Goal: Navigation & Orientation: Understand site structure

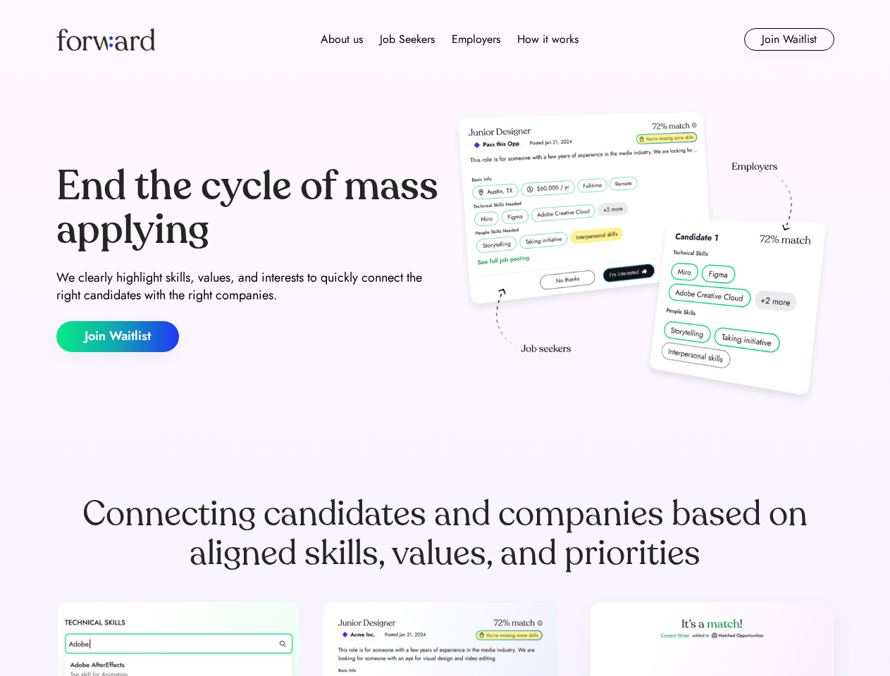
click at [444, 338] on div "End the cycle of mass applying We clearly highlight skills, values, and interes…" at bounding box center [445, 258] width 778 height 303
click at [445, 39] on div "About us Job Seekers Employers How it works" at bounding box center [449, 39] width 555 height 17
click at [106, 39] on img at bounding box center [105, 39] width 99 height 23
click at [449, 39] on div "About us Job Seekers Employers How it works" at bounding box center [449, 39] width 555 height 17
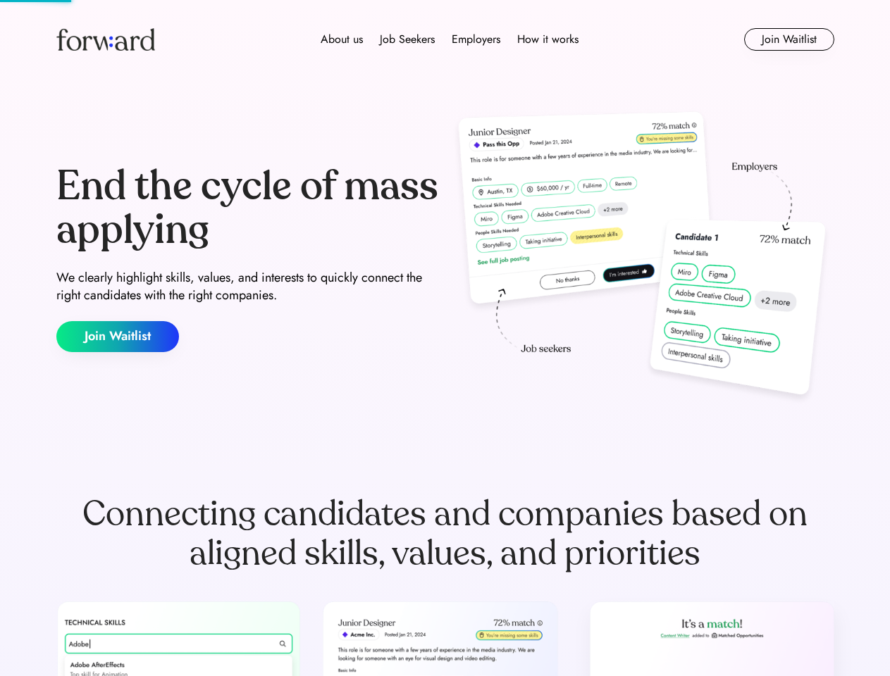
click at [342, 39] on div "About us" at bounding box center [341, 39] width 42 height 17
click at [407, 39] on div "Job Seekers" at bounding box center [407, 39] width 55 height 17
click at [475, 39] on div "Employers" at bounding box center [475, 39] width 49 height 17
